Goal: Information Seeking & Learning: Compare options

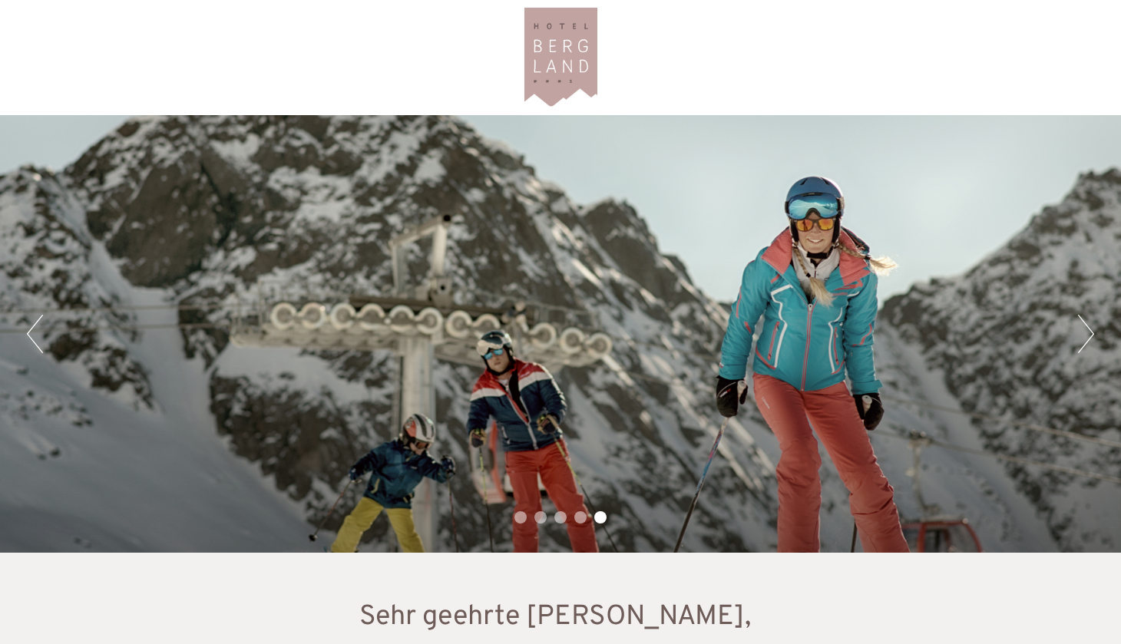
click at [577, 519] on li "4" at bounding box center [580, 517] width 12 height 12
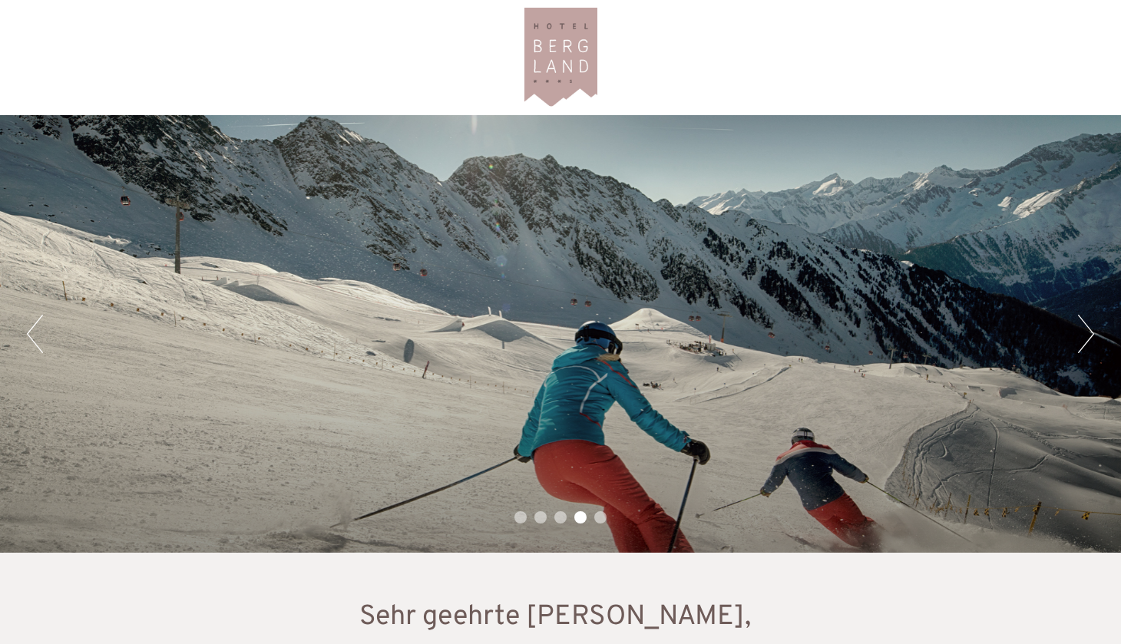
click at [563, 518] on li "3" at bounding box center [560, 517] width 12 height 12
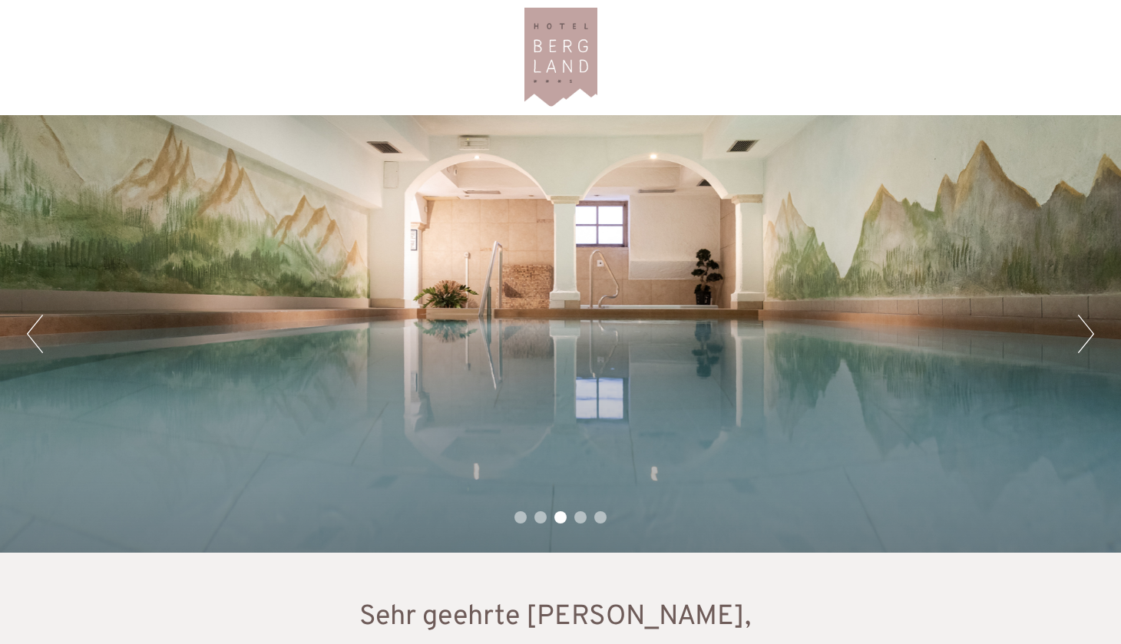
click at [540, 518] on li "2" at bounding box center [540, 517] width 12 height 12
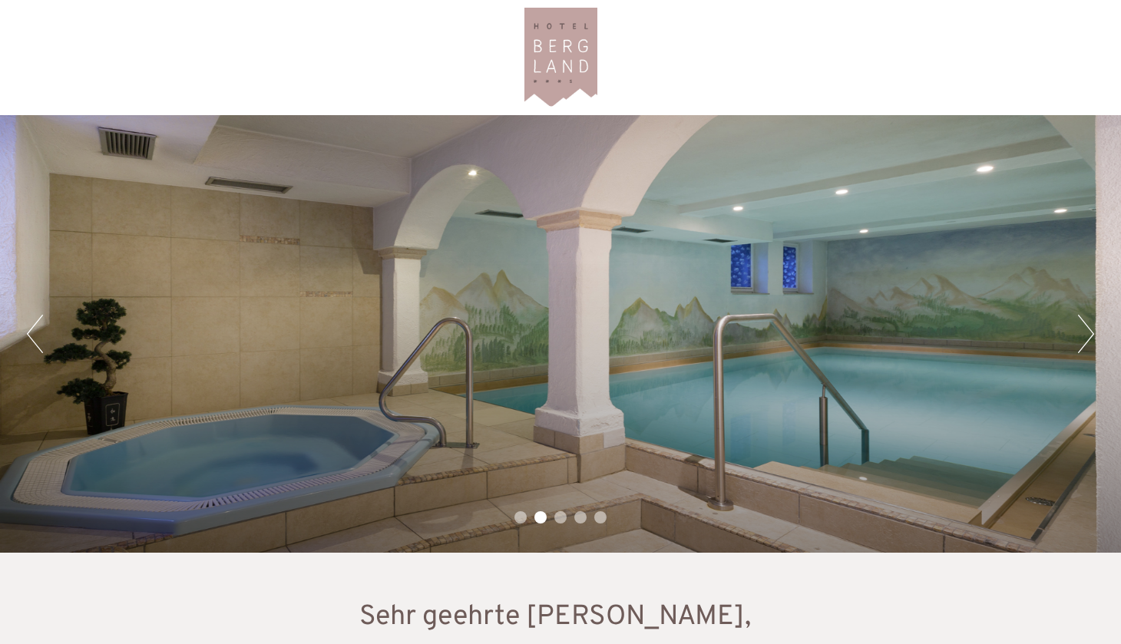
click at [520, 518] on li "1" at bounding box center [520, 517] width 12 height 12
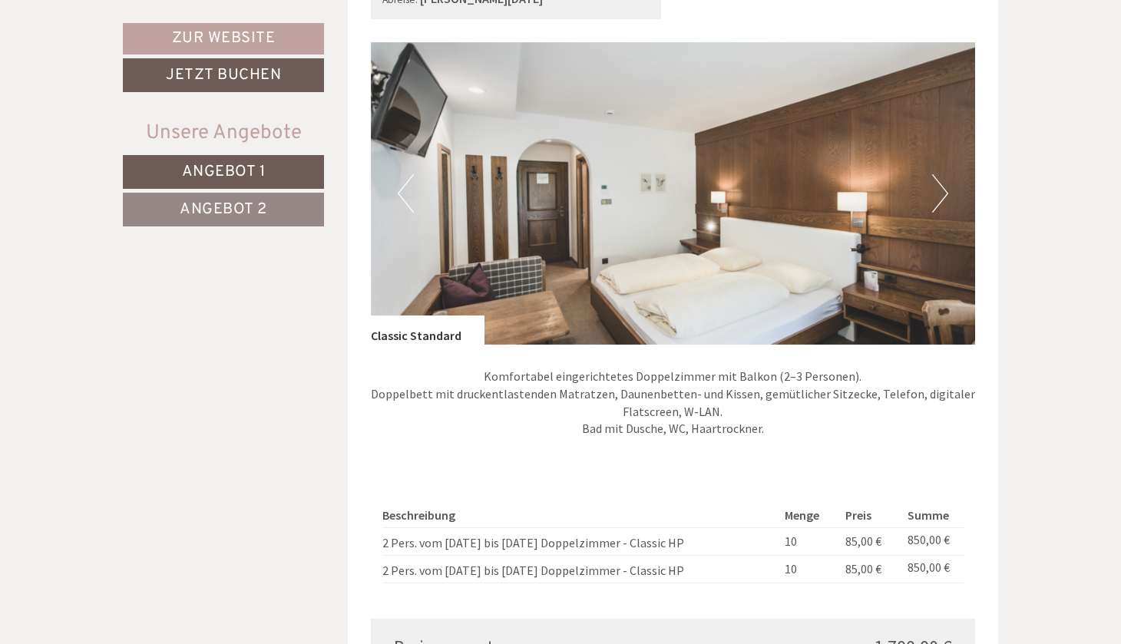
scroll to position [982, 0]
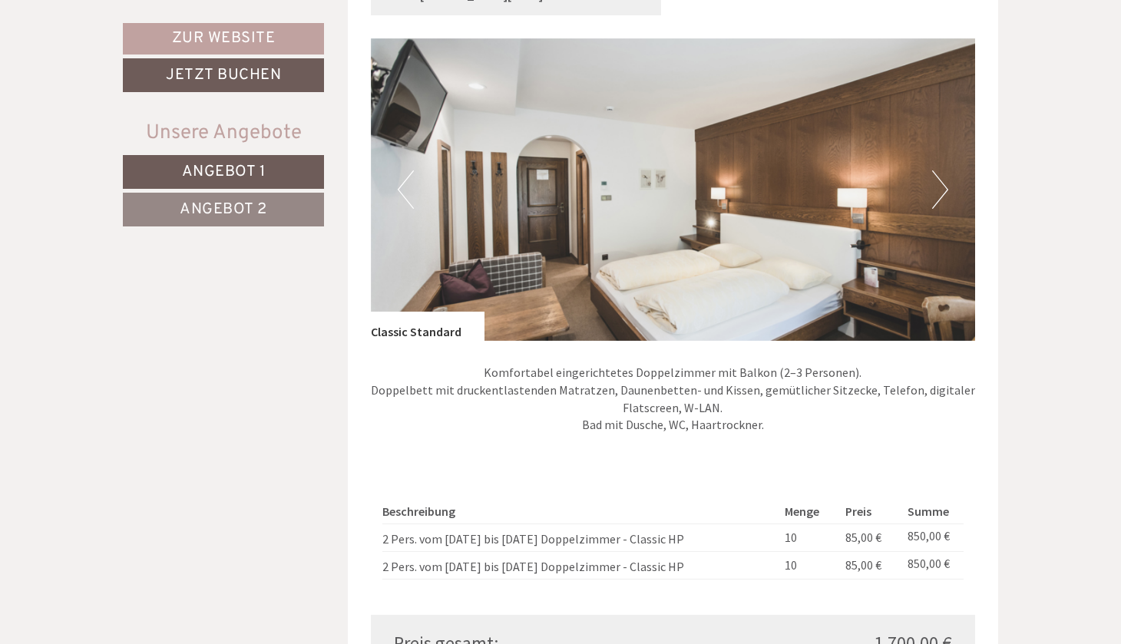
click at [937, 180] on button "Next" at bounding box center [940, 189] width 16 height 38
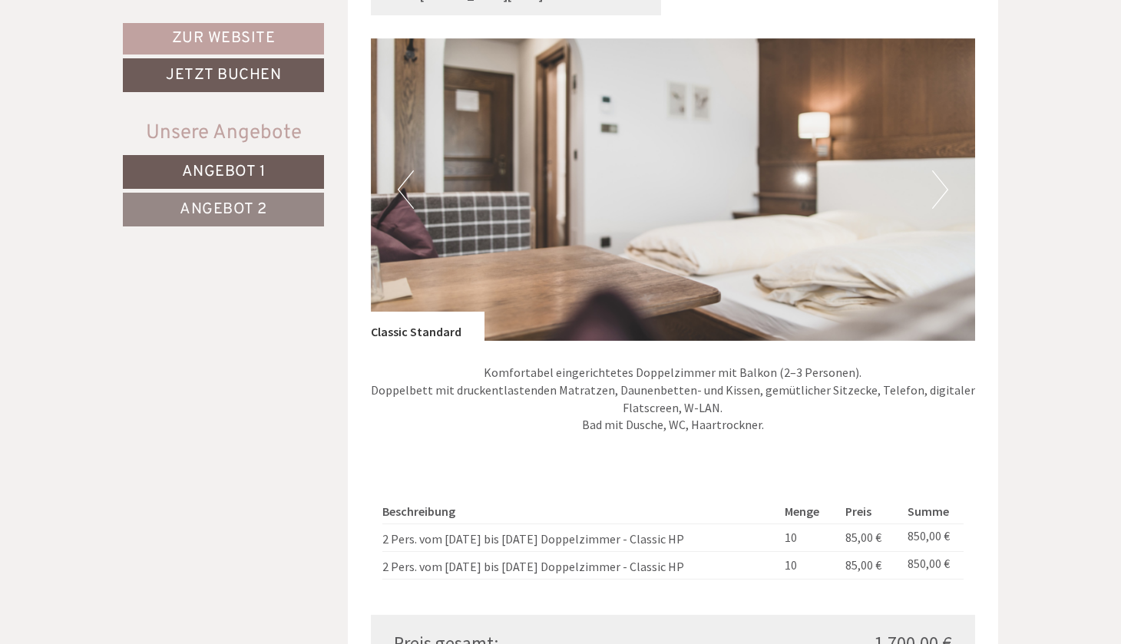
click at [938, 180] on button "Next" at bounding box center [940, 189] width 16 height 38
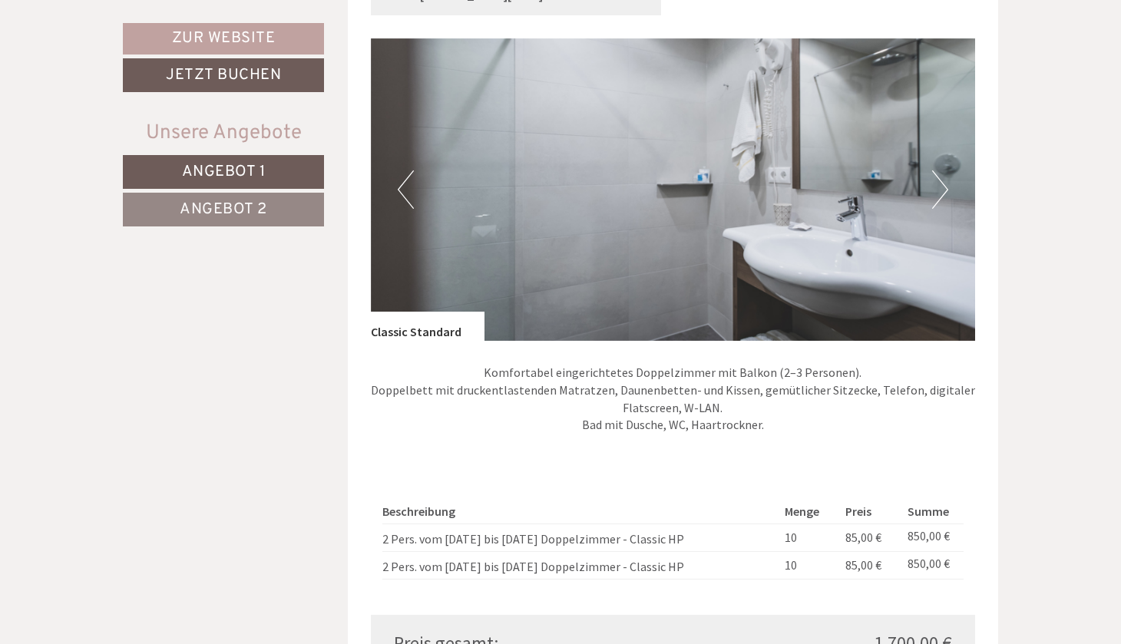
click at [938, 180] on button "Next" at bounding box center [940, 189] width 16 height 38
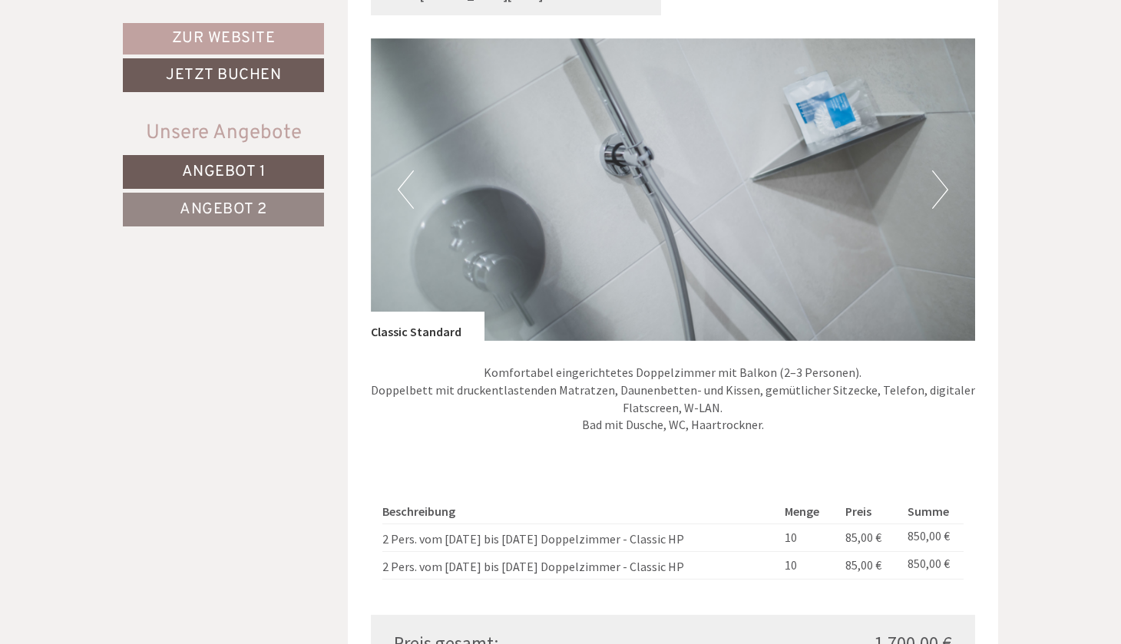
click at [938, 180] on button "Next" at bounding box center [940, 189] width 16 height 38
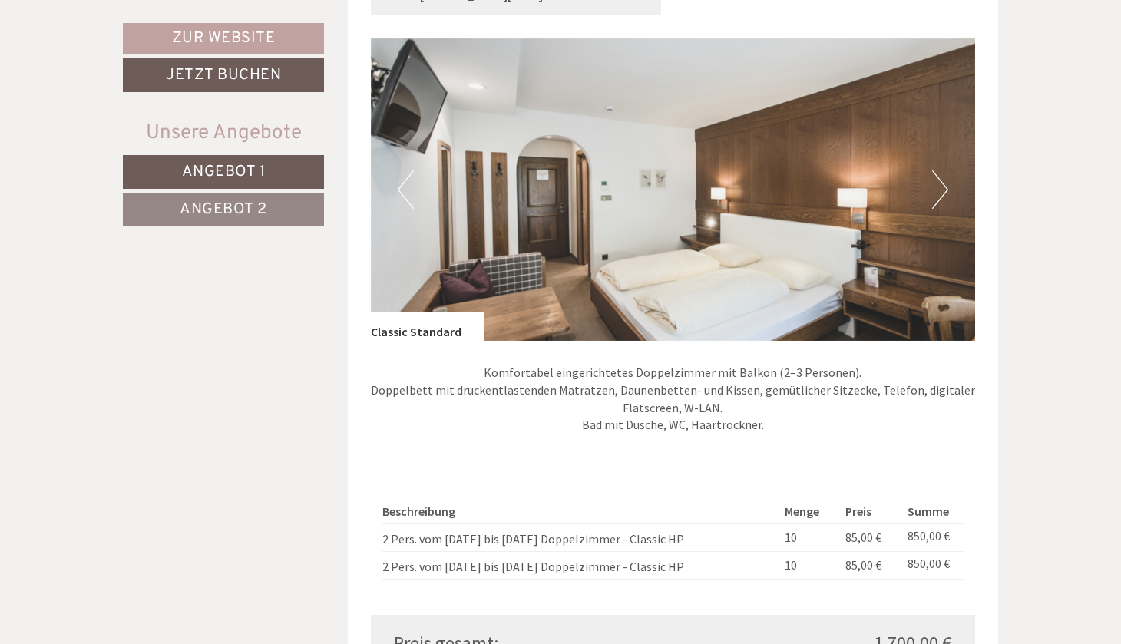
click at [938, 180] on button "Next" at bounding box center [940, 189] width 16 height 38
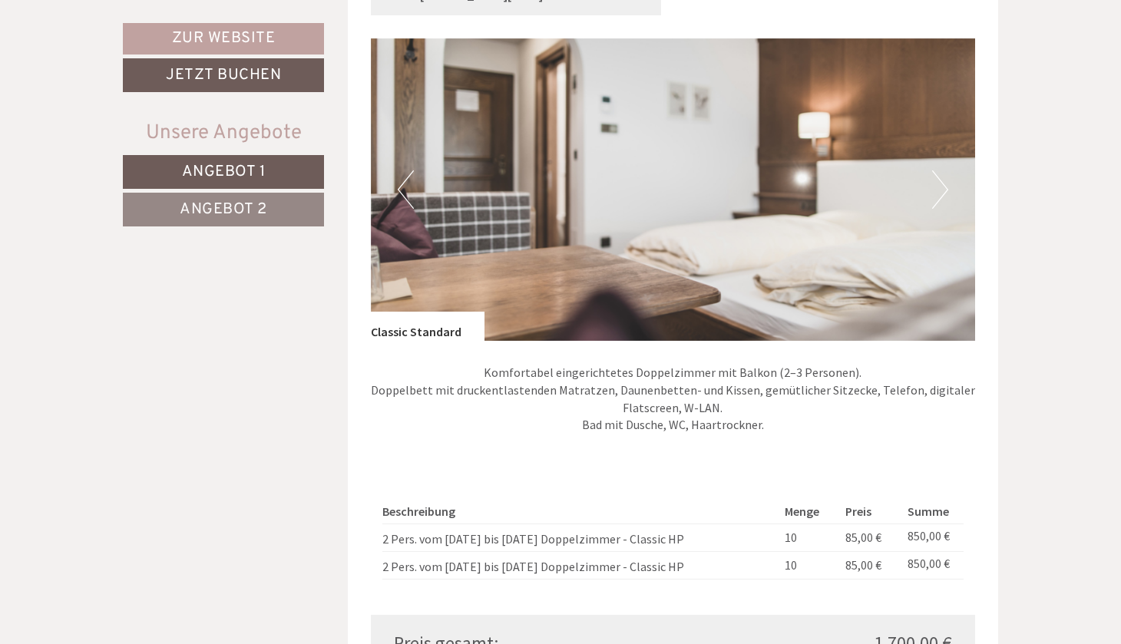
click at [938, 180] on button "Next" at bounding box center [940, 189] width 16 height 38
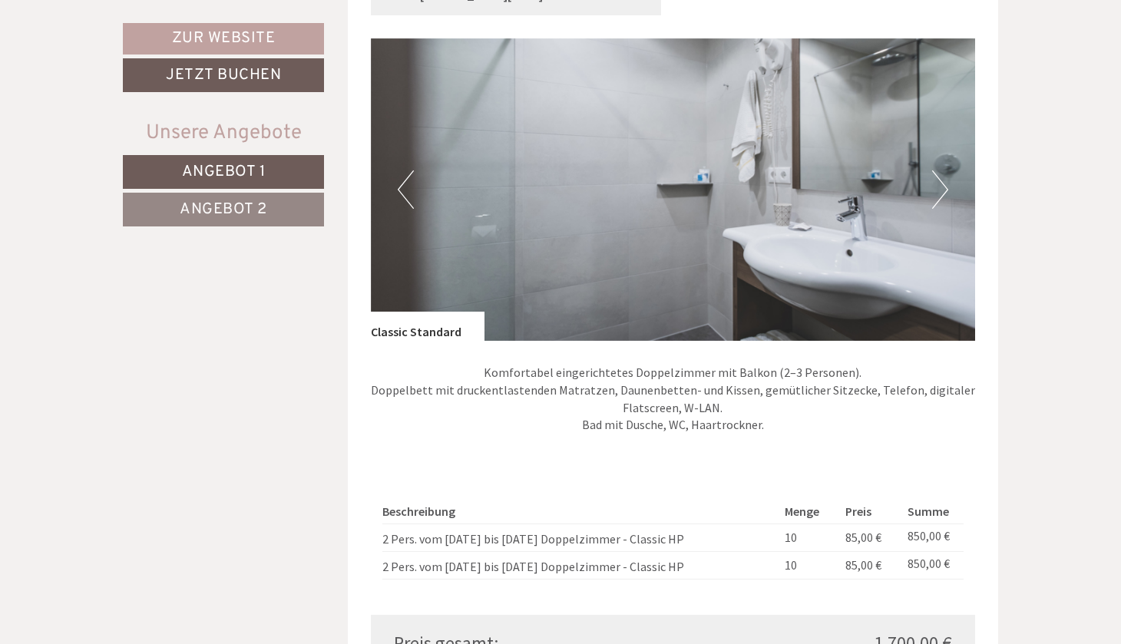
click at [938, 180] on button "Next" at bounding box center [940, 189] width 16 height 38
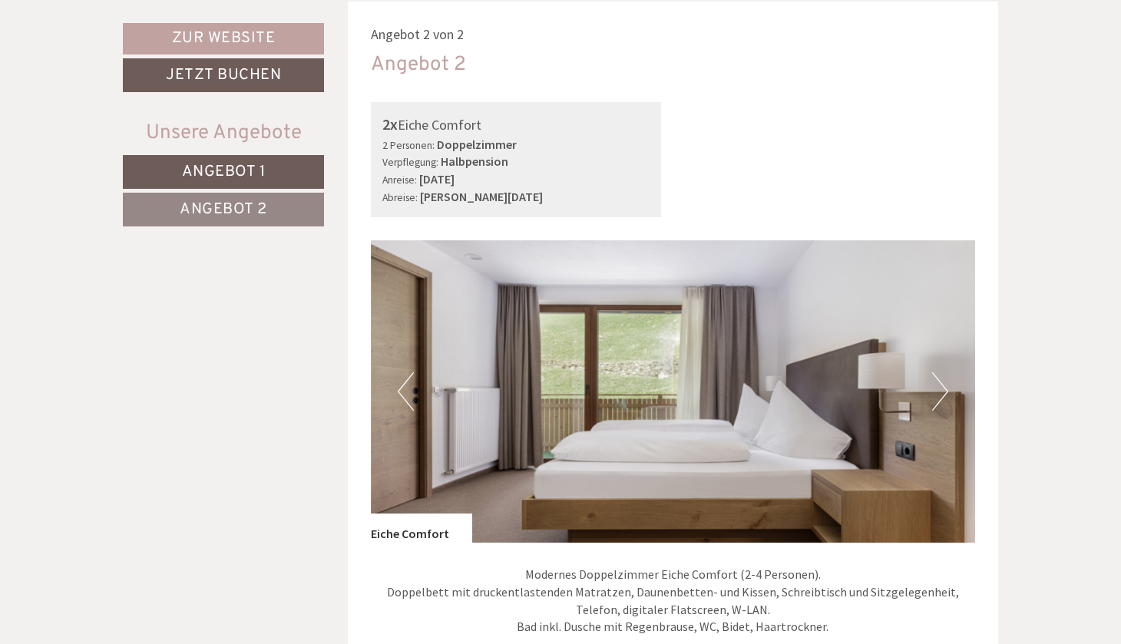
scroll to position [1822, 0]
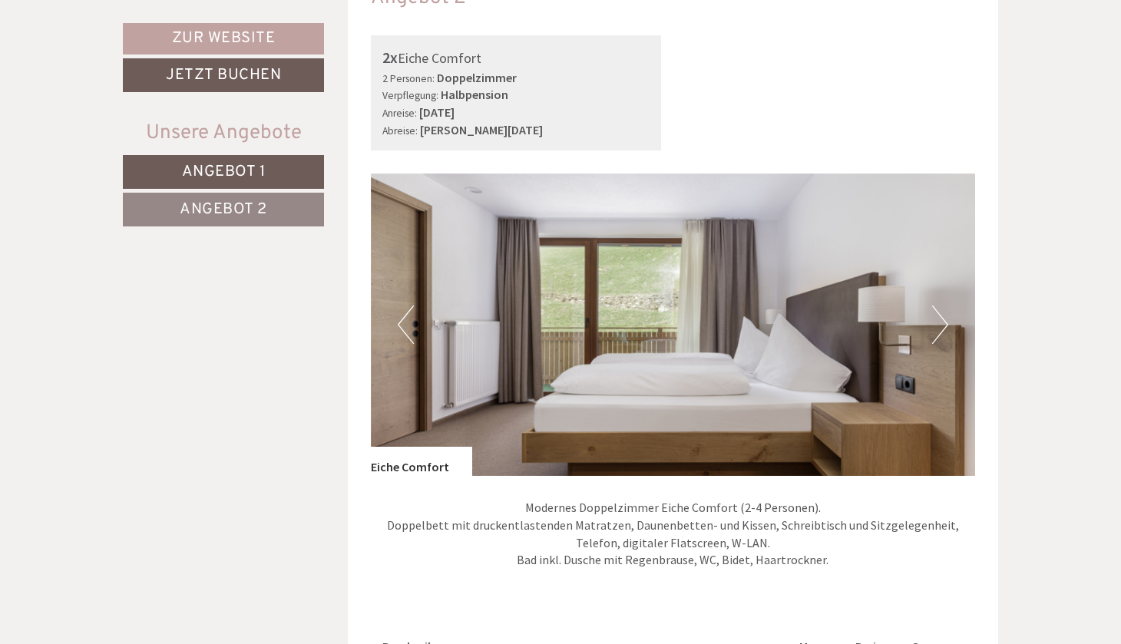
click at [941, 308] on button "Next" at bounding box center [940, 325] width 16 height 38
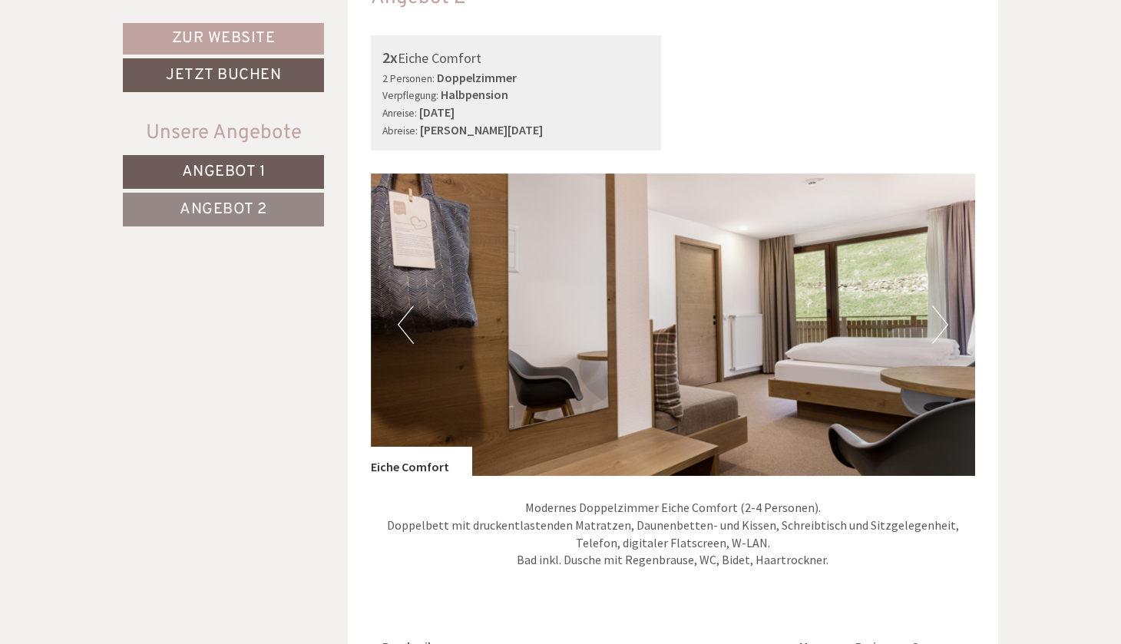
click at [941, 308] on button "Next" at bounding box center [940, 325] width 16 height 38
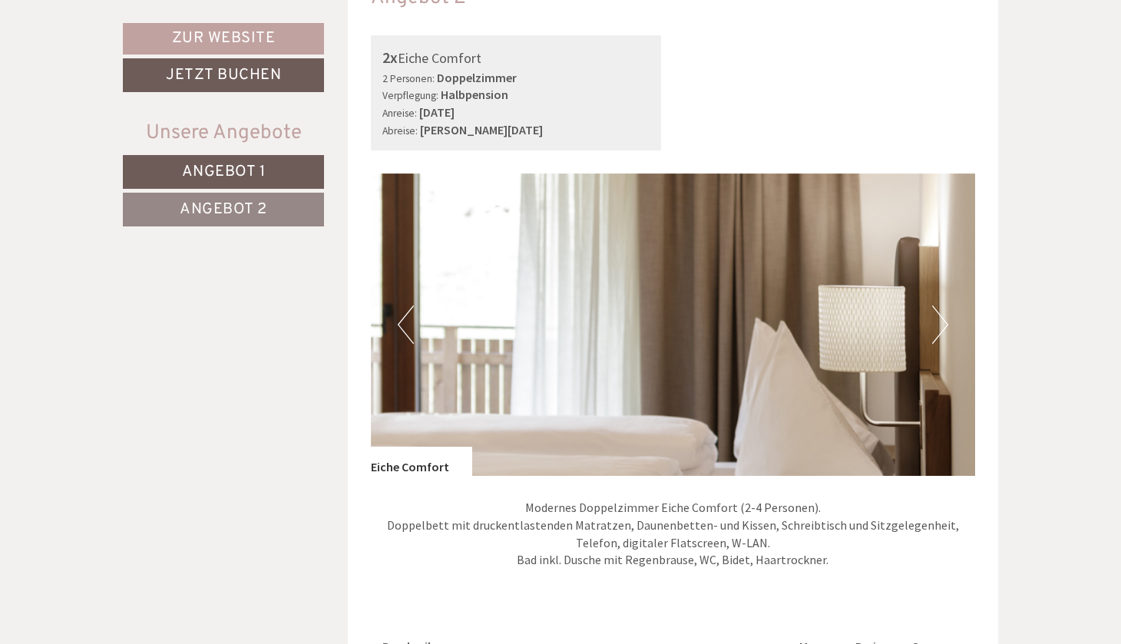
click at [941, 308] on button "Next" at bounding box center [940, 325] width 16 height 38
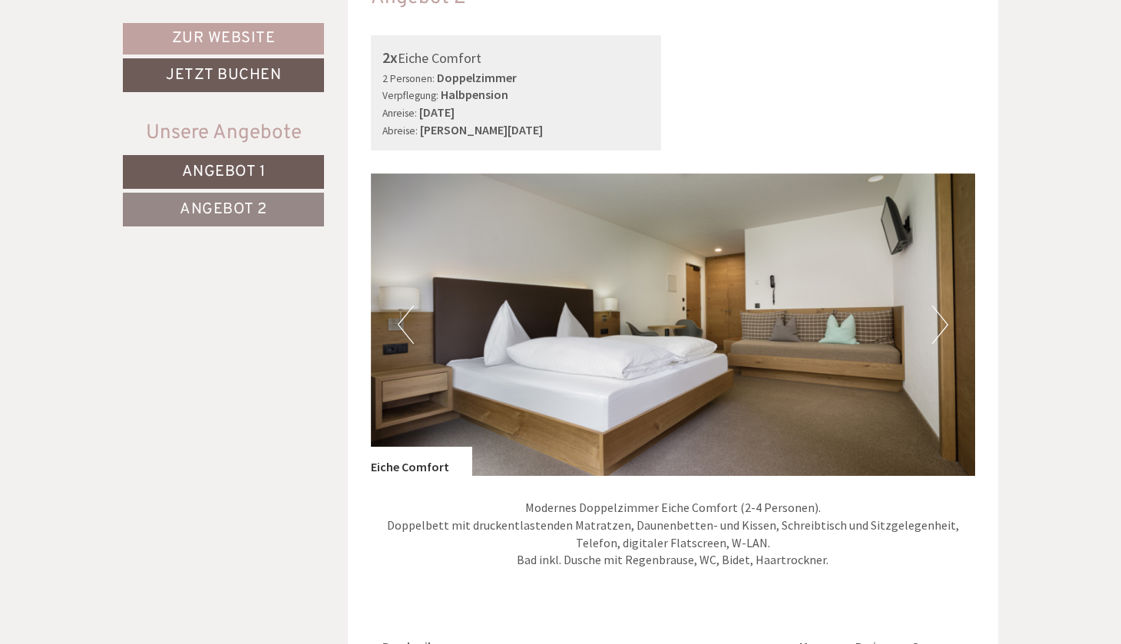
click at [938, 309] on button "Next" at bounding box center [940, 325] width 16 height 38
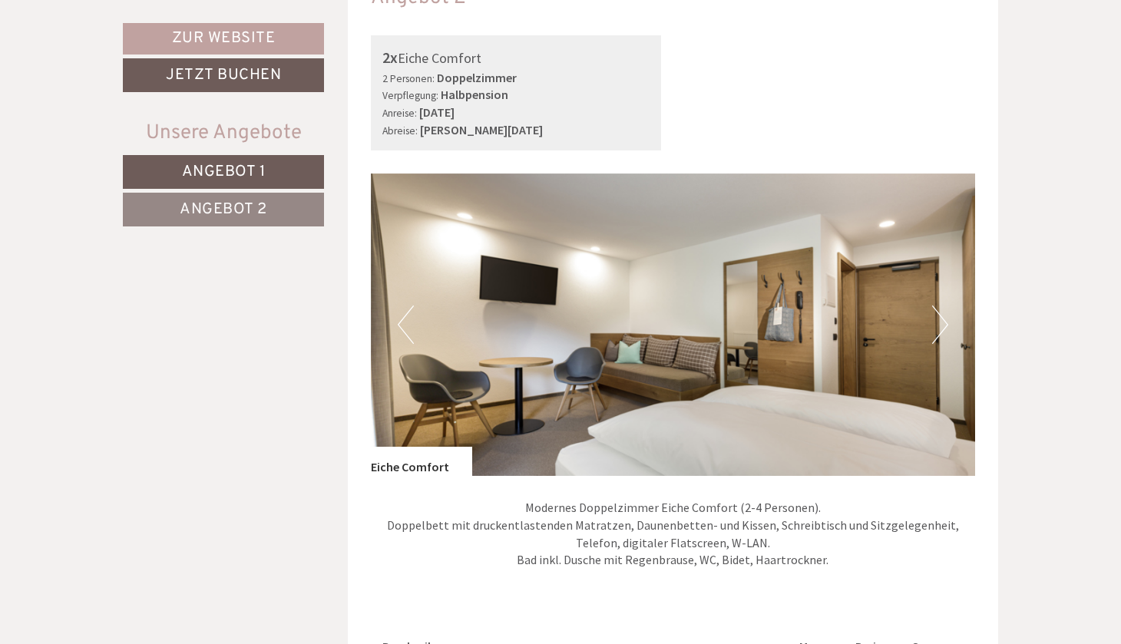
click at [938, 309] on button "Next" at bounding box center [940, 325] width 16 height 38
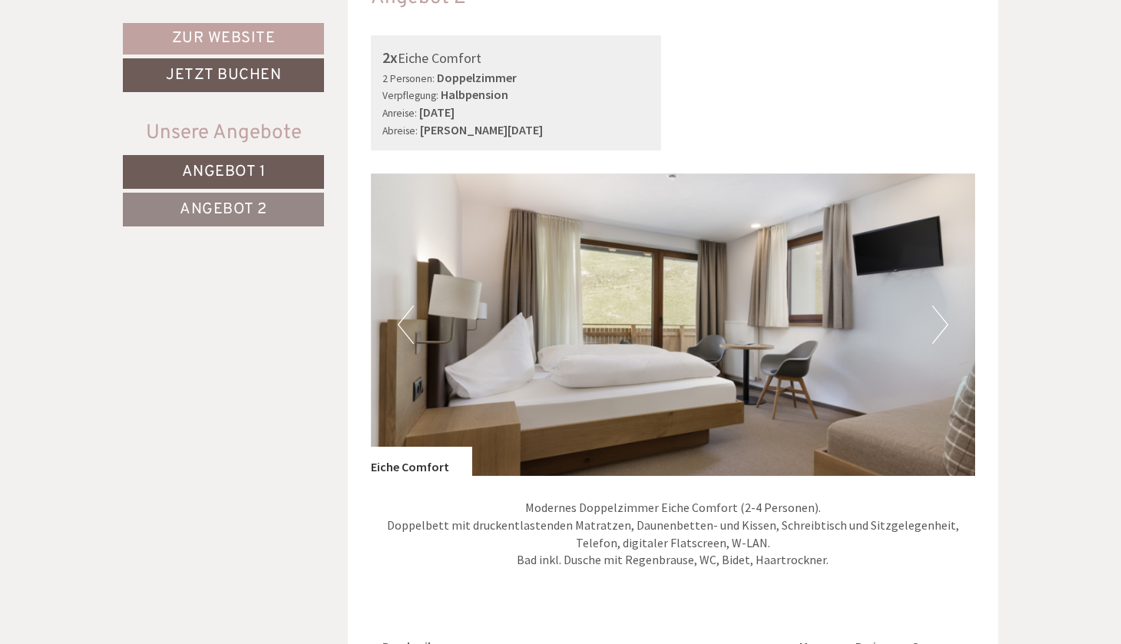
click at [938, 309] on button "Next" at bounding box center [940, 325] width 16 height 38
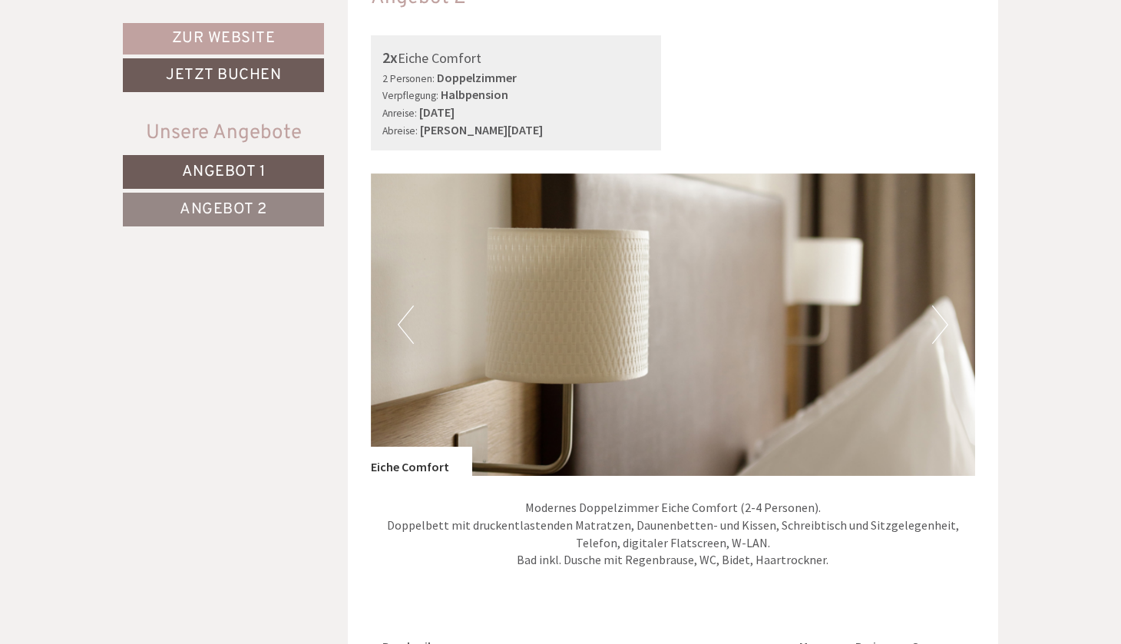
click at [938, 309] on button "Next" at bounding box center [940, 325] width 16 height 38
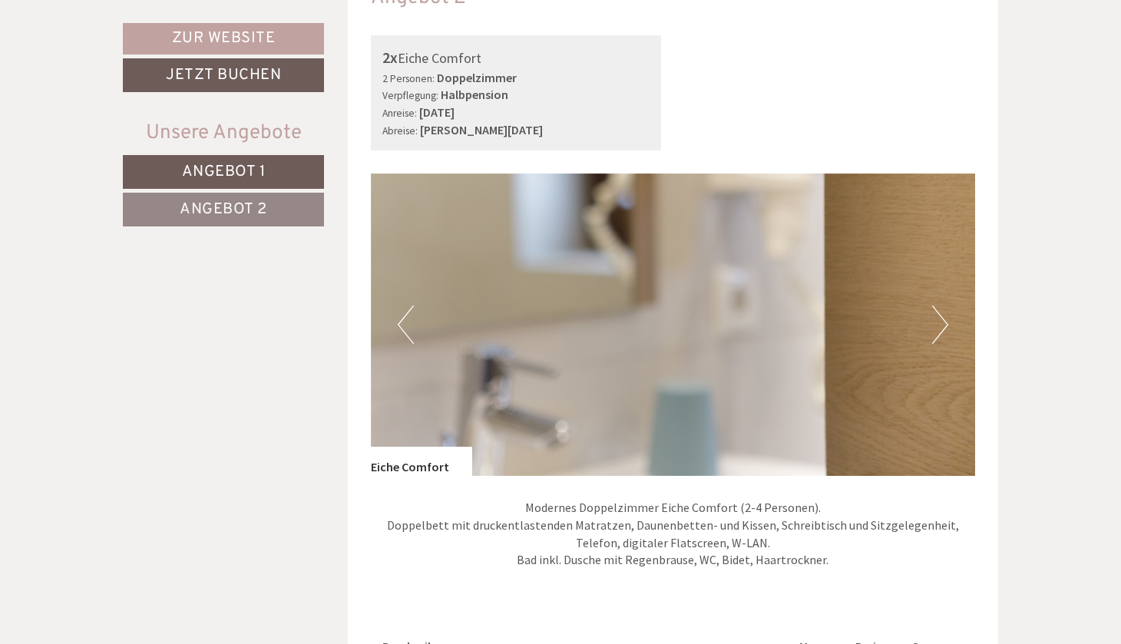
click at [938, 309] on button "Next" at bounding box center [940, 325] width 16 height 38
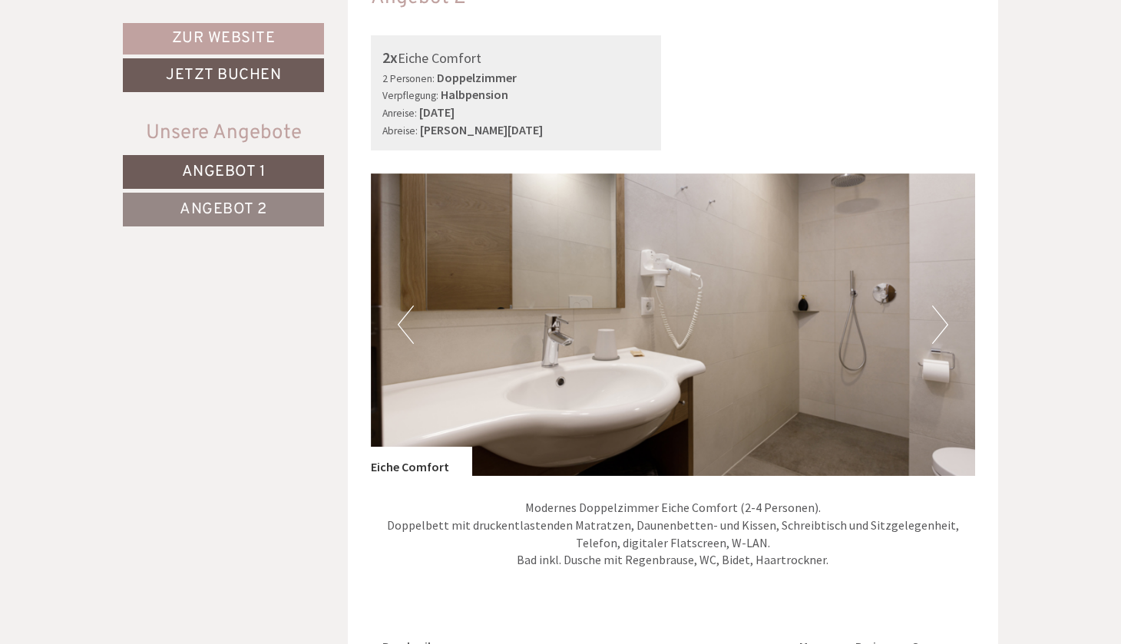
click at [936, 313] on button "Next" at bounding box center [940, 325] width 16 height 38
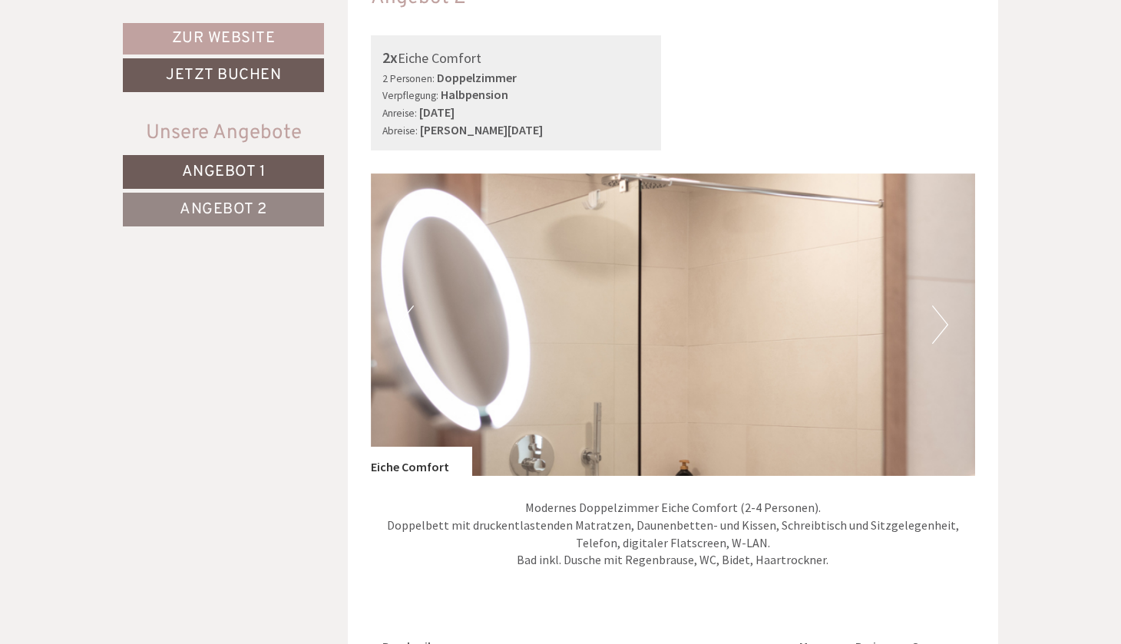
click at [275, 211] on link "Angebot 2" at bounding box center [223, 210] width 201 height 34
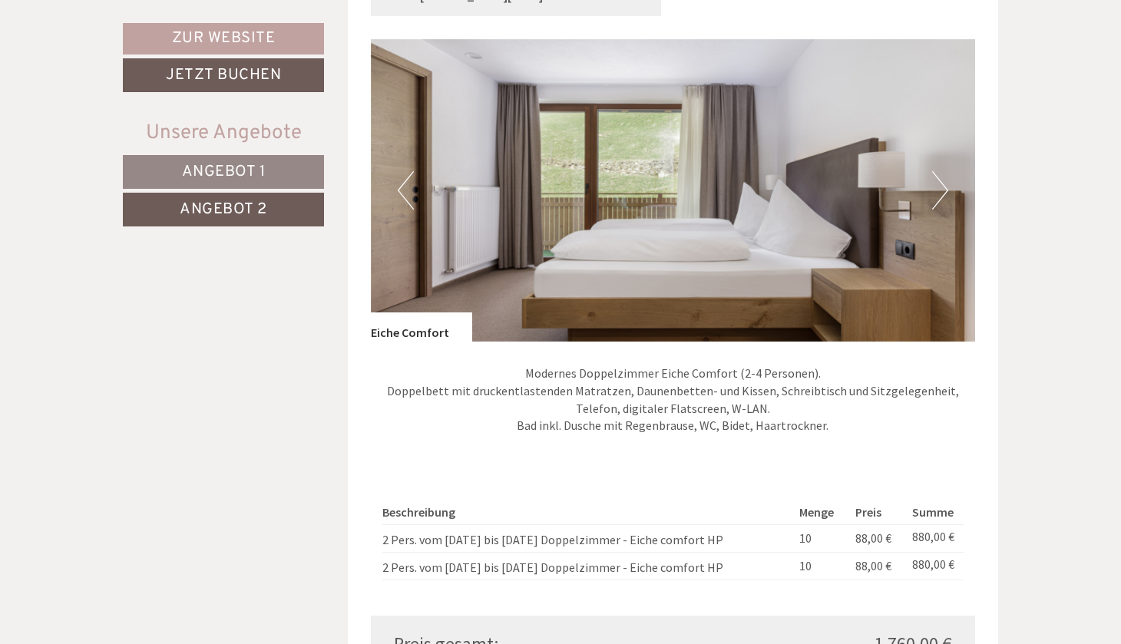
scroll to position [907, 0]
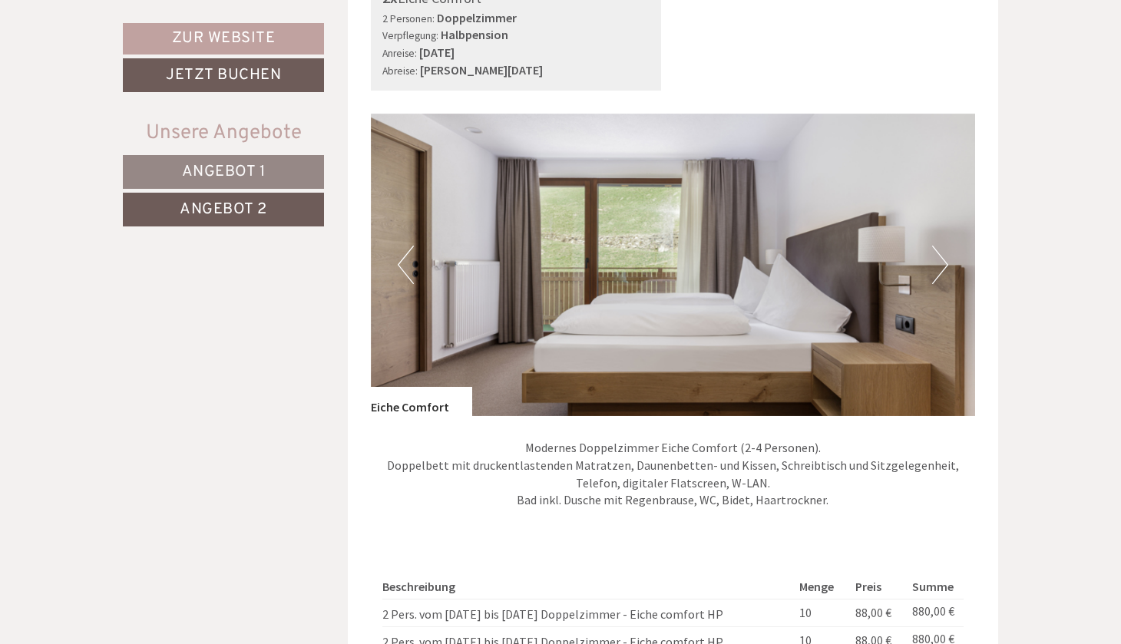
click at [937, 250] on button "Next" at bounding box center [940, 265] width 16 height 38
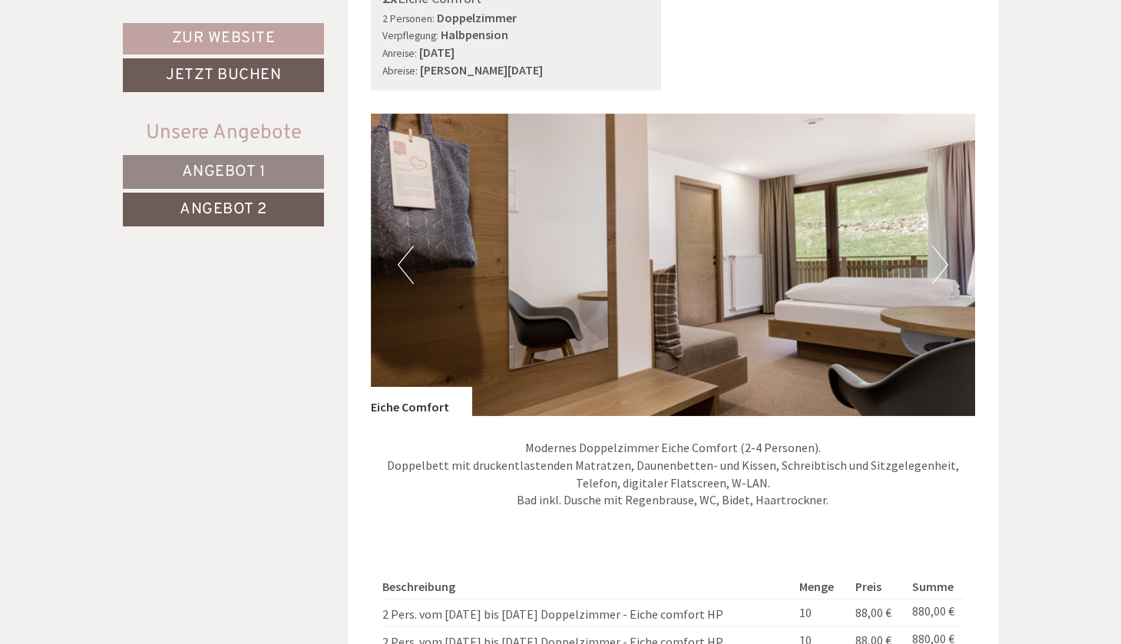
click at [937, 250] on button "Next" at bounding box center [940, 265] width 16 height 38
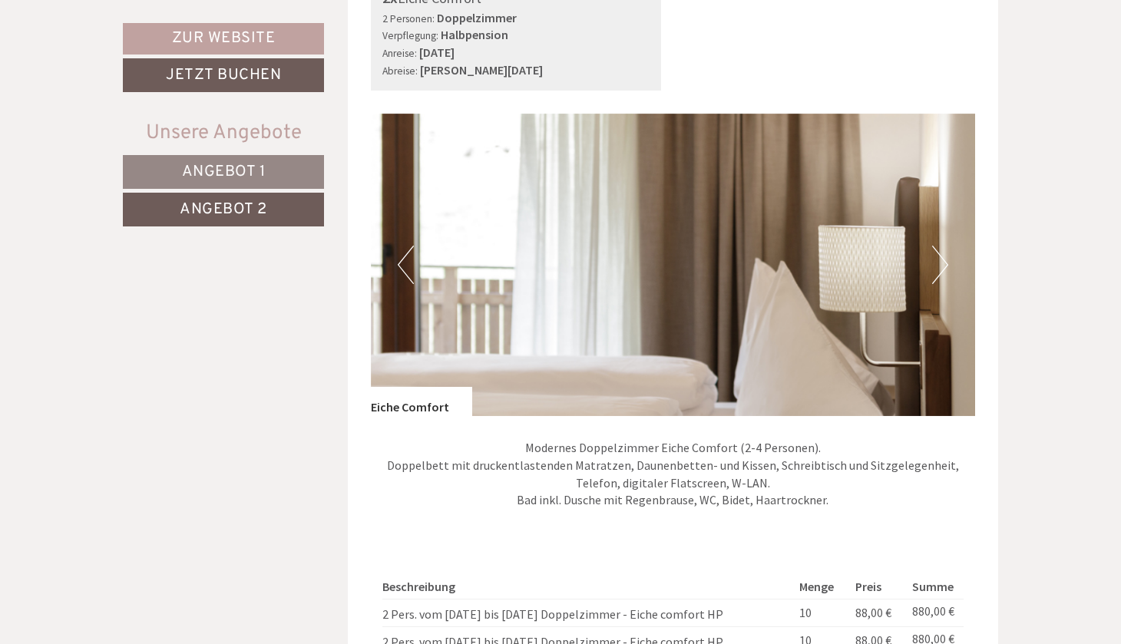
click at [937, 250] on button "Next" at bounding box center [940, 265] width 16 height 38
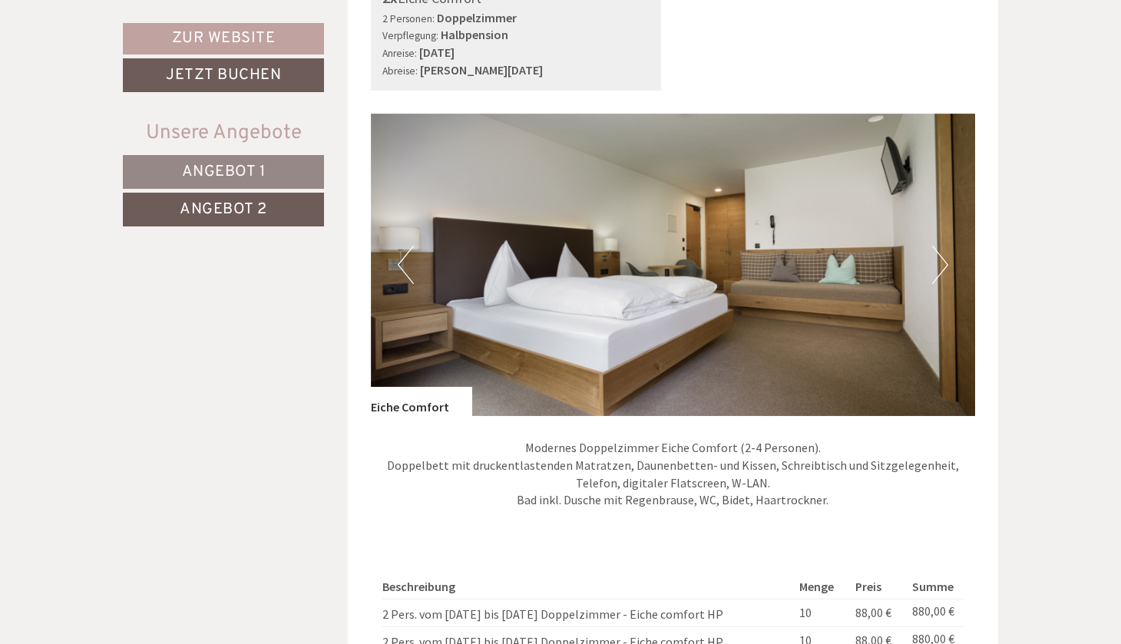
click at [937, 250] on button "Next" at bounding box center [940, 265] width 16 height 38
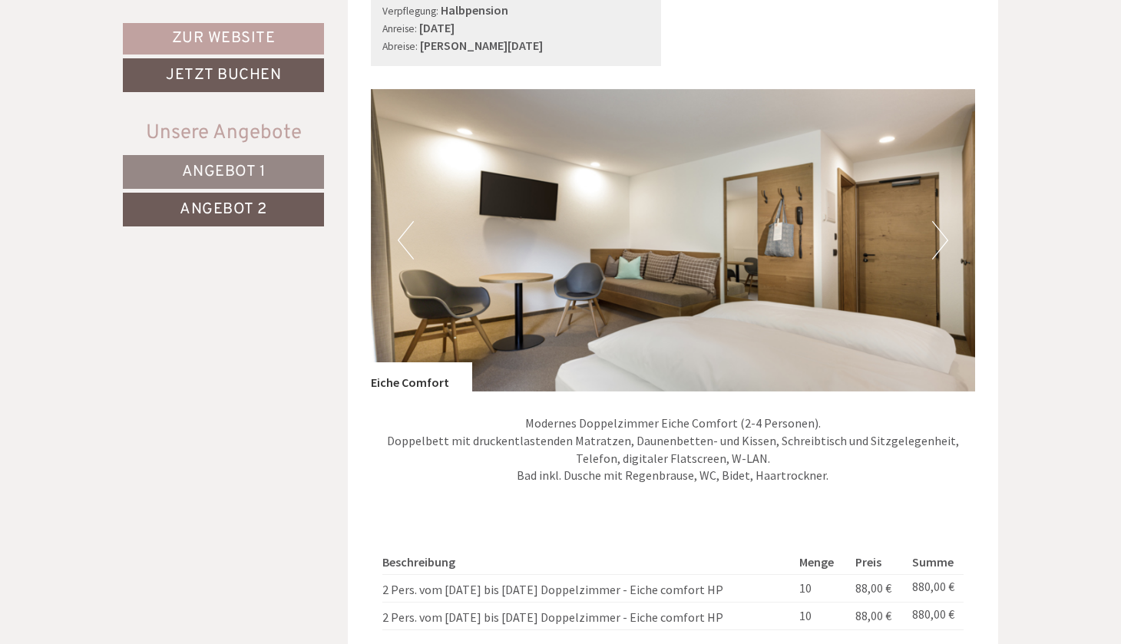
scroll to position [897, 0]
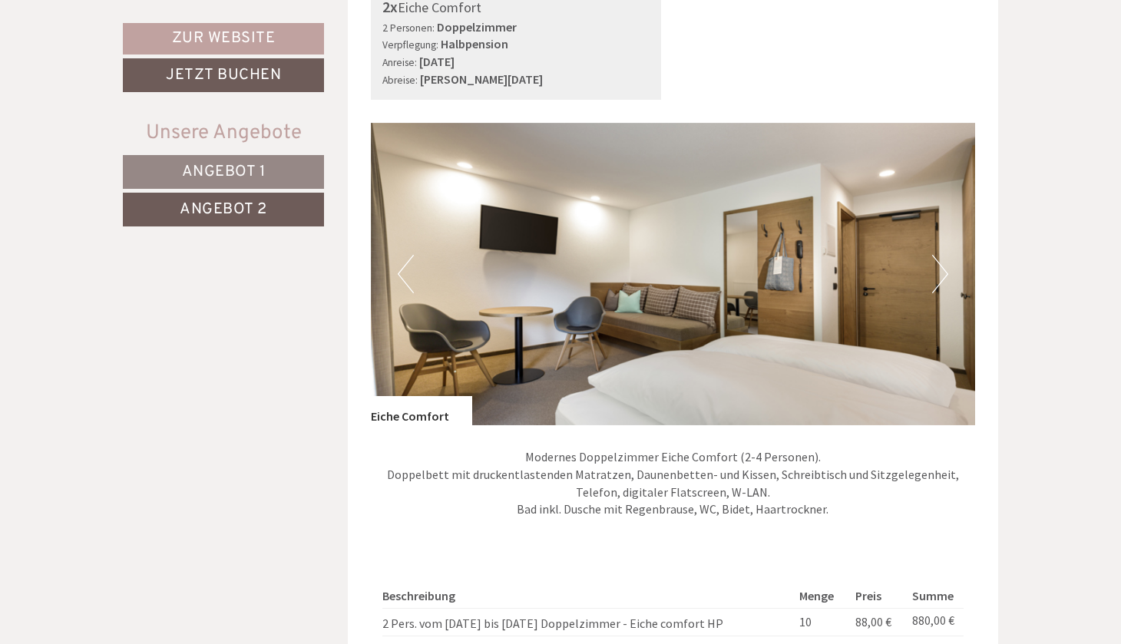
click at [943, 268] on button "Next" at bounding box center [940, 274] width 16 height 38
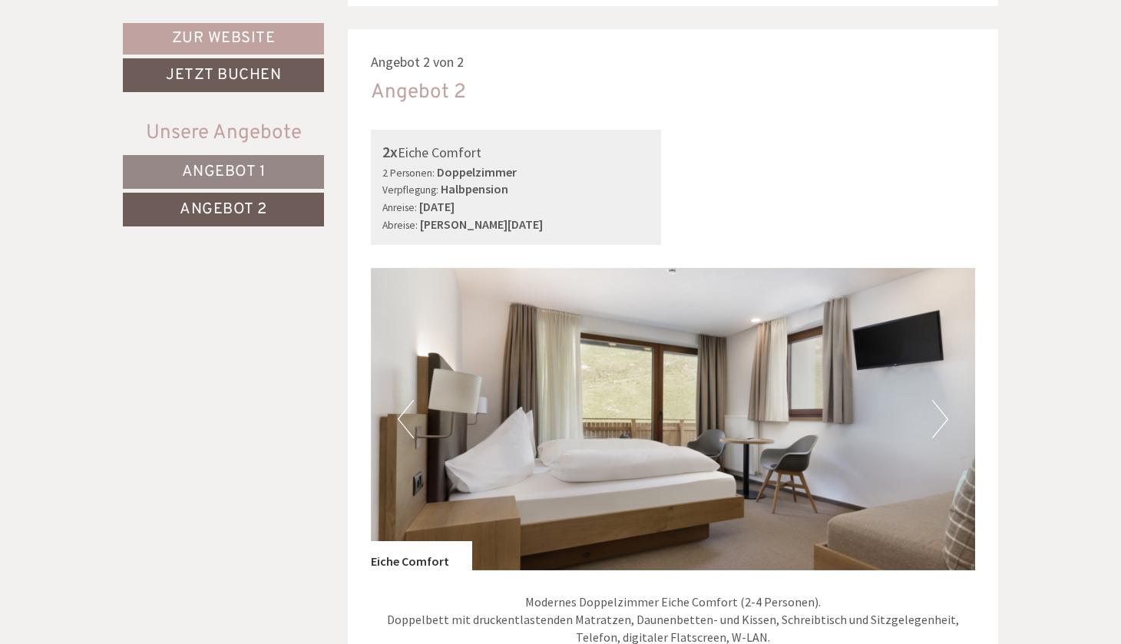
scroll to position [769, 1]
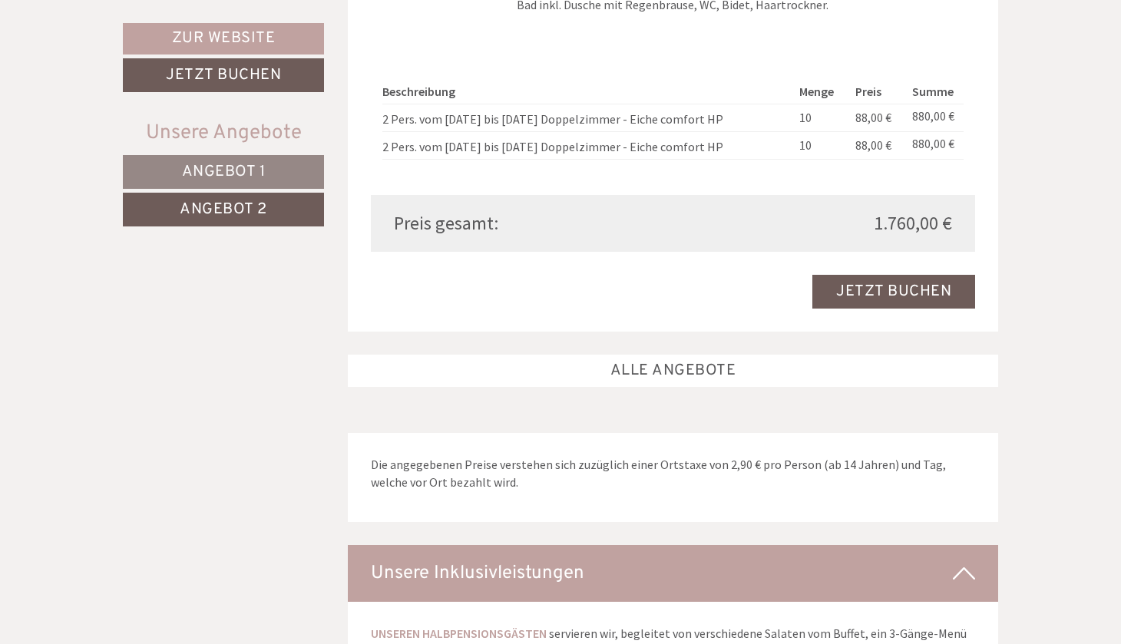
click at [619, 359] on link "ALLE ANGEBOTE" at bounding box center [673, 371] width 651 height 32
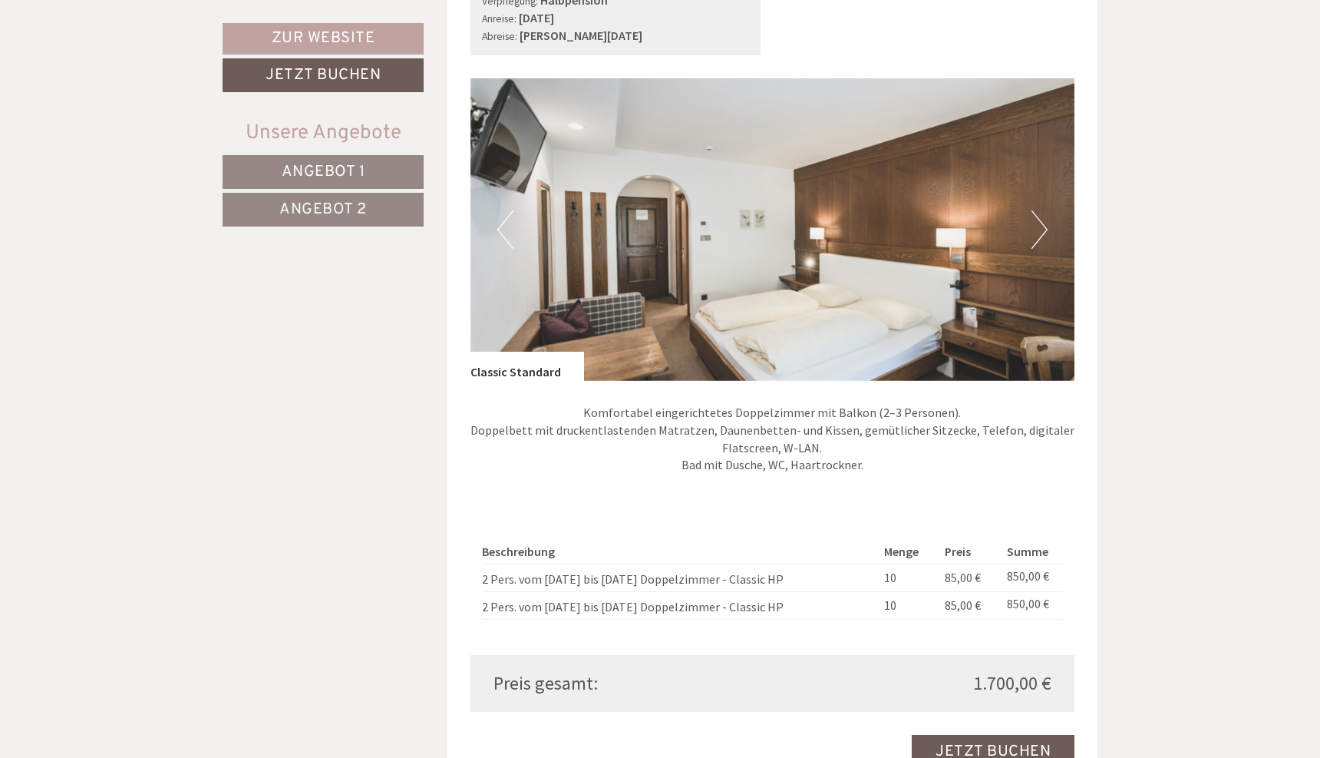
scroll to position [1033, 0]
